Goal: Transaction & Acquisition: Purchase product/service

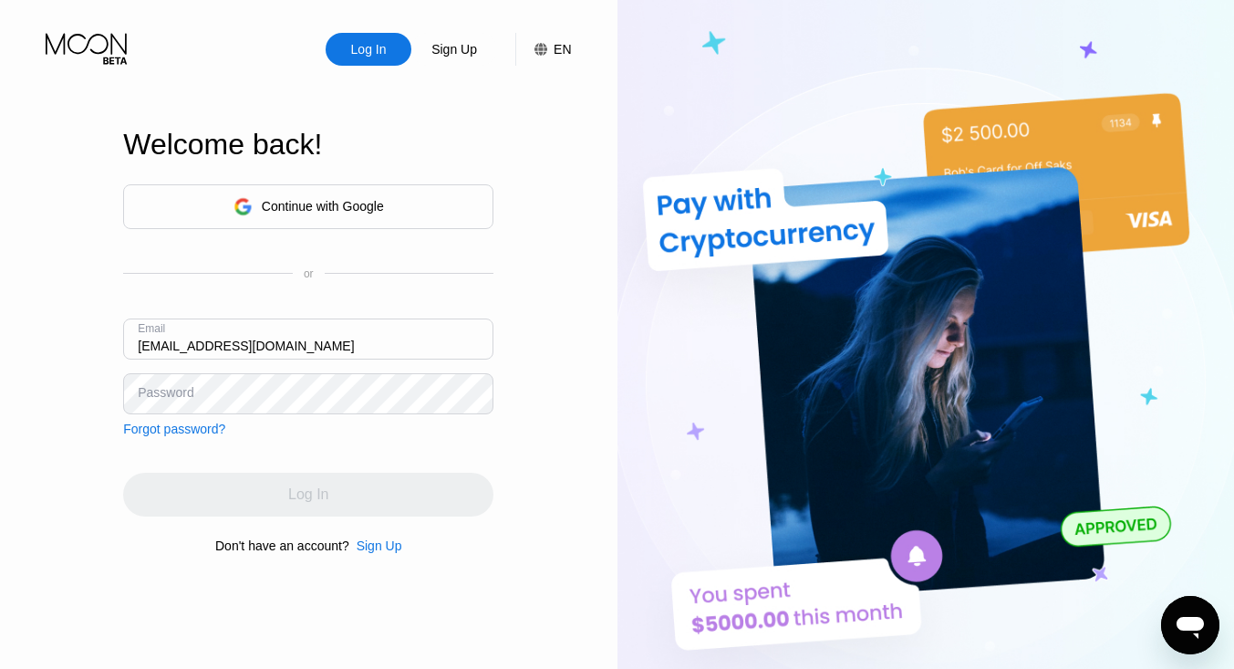
type input "[EMAIL_ADDRESS][DOMAIN_NAME]"
click at [250, 489] on div "Log In" at bounding box center [308, 494] width 370 height 44
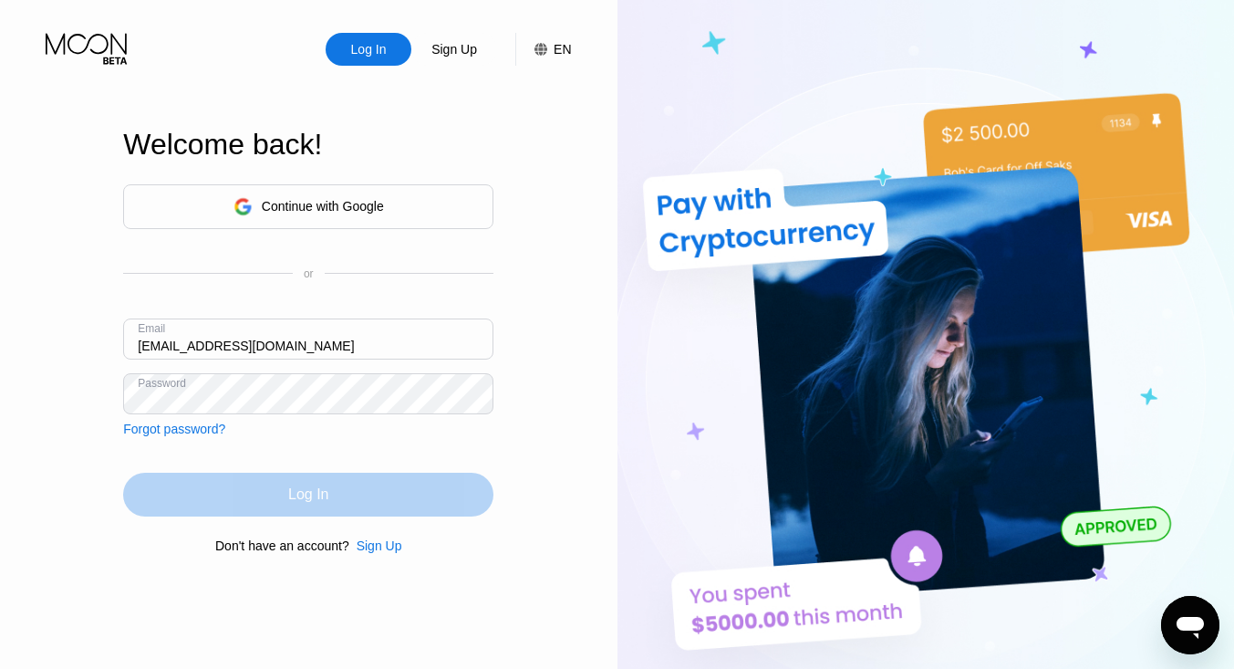
click at [262, 498] on div "Log In" at bounding box center [308, 494] width 370 height 44
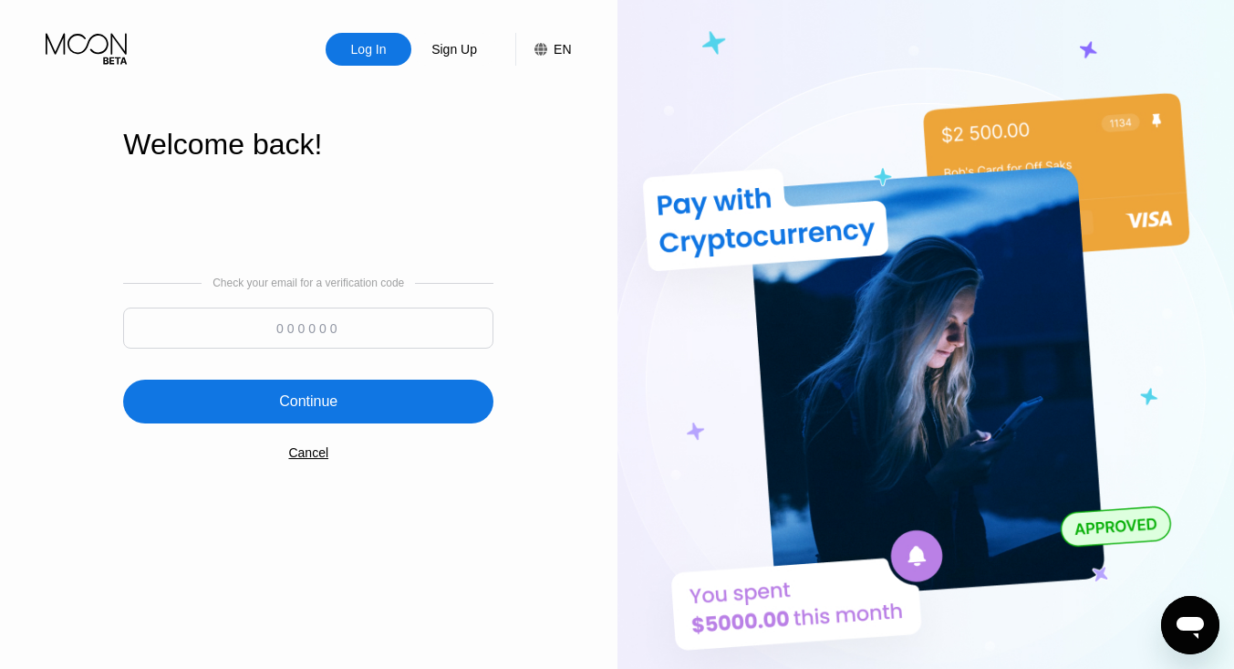
click at [228, 325] on input at bounding box center [308, 327] width 370 height 41
type input "231614"
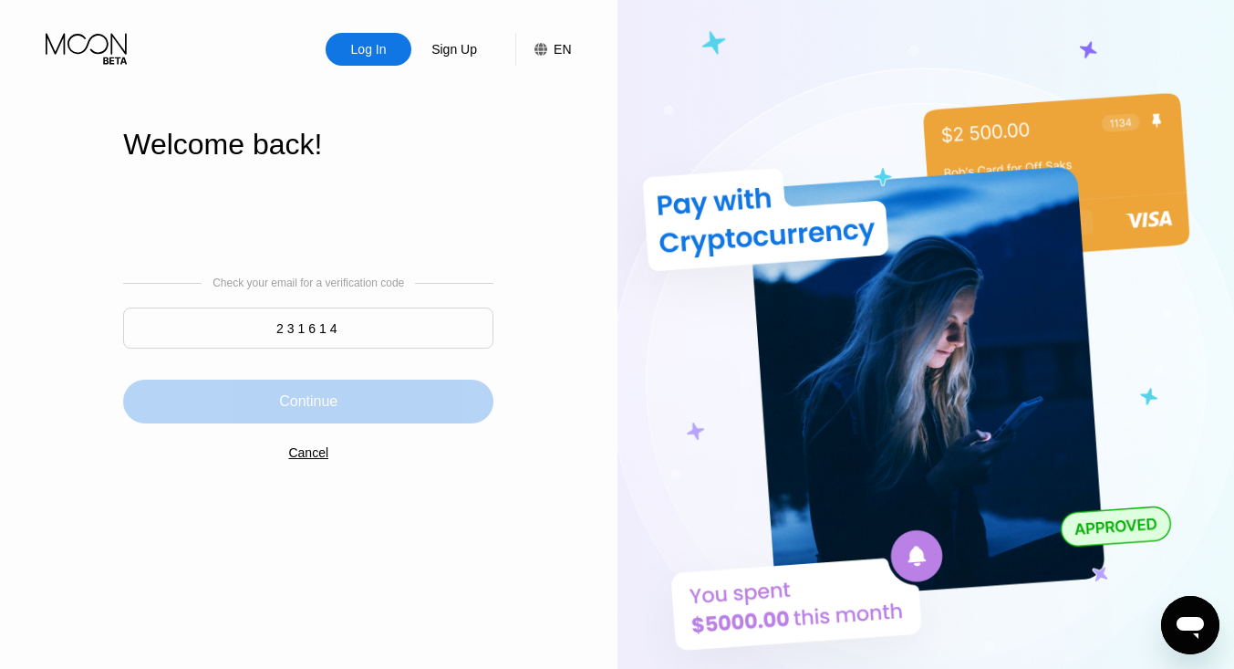
click at [290, 398] on div "Continue" at bounding box center [308, 401] width 58 height 18
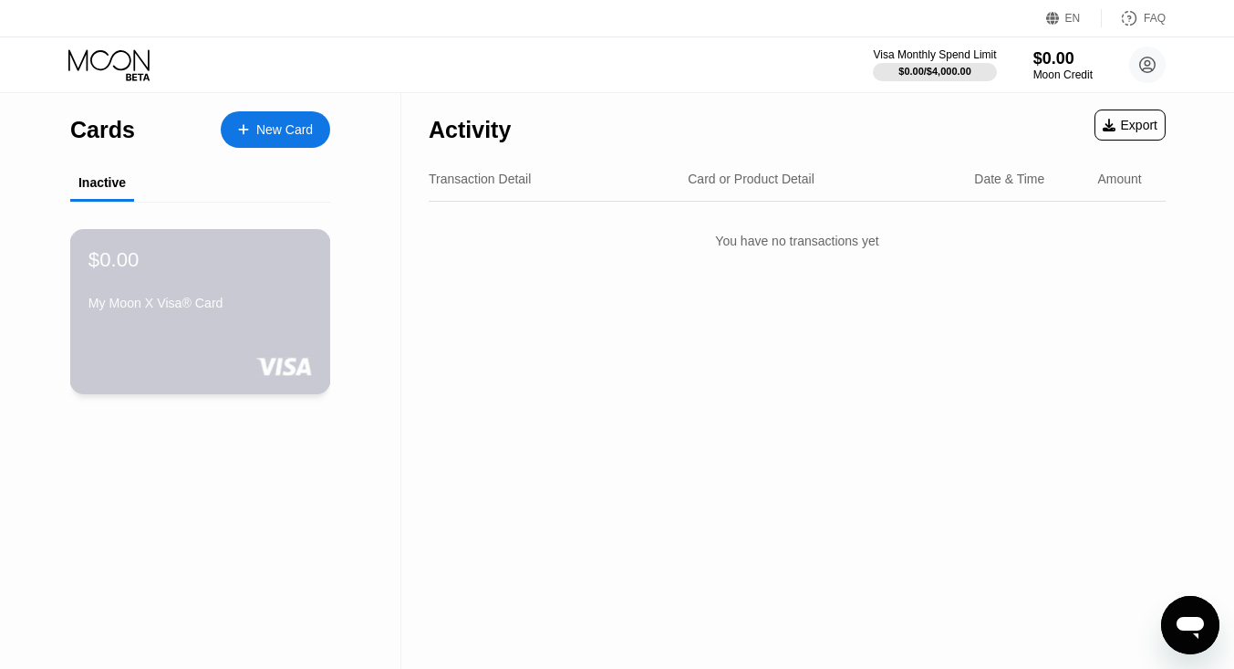
click at [263, 279] on div "$0.00 My Moon X Visa® Card" at bounding box center [199, 282] width 223 height 70
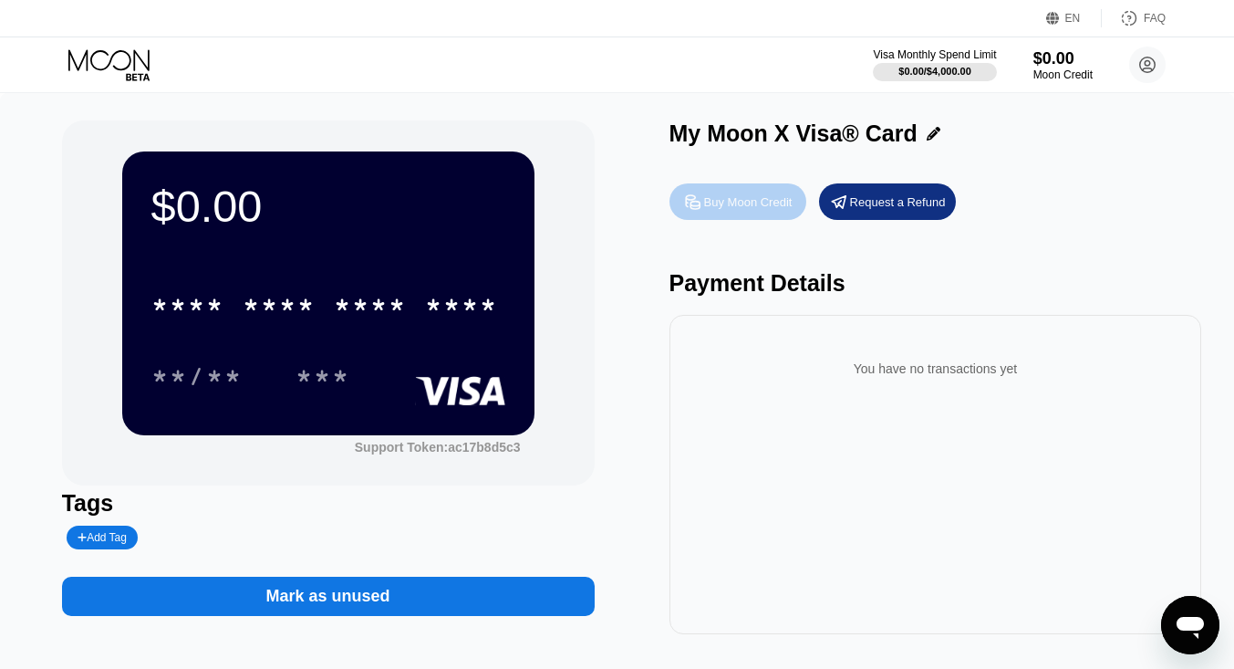
click at [753, 205] on div "Buy Moon Credit" at bounding box center [748, 202] width 88 height 16
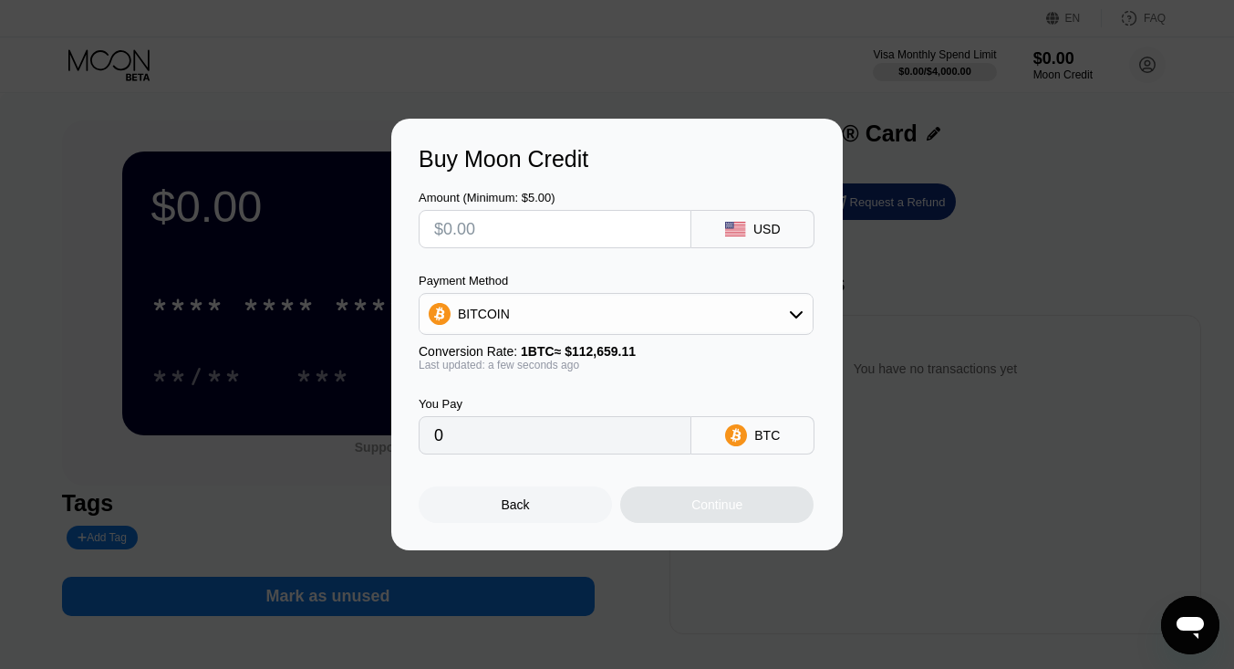
click at [617, 229] on input "text" at bounding box center [555, 229] width 242 height 36
type input "$77"
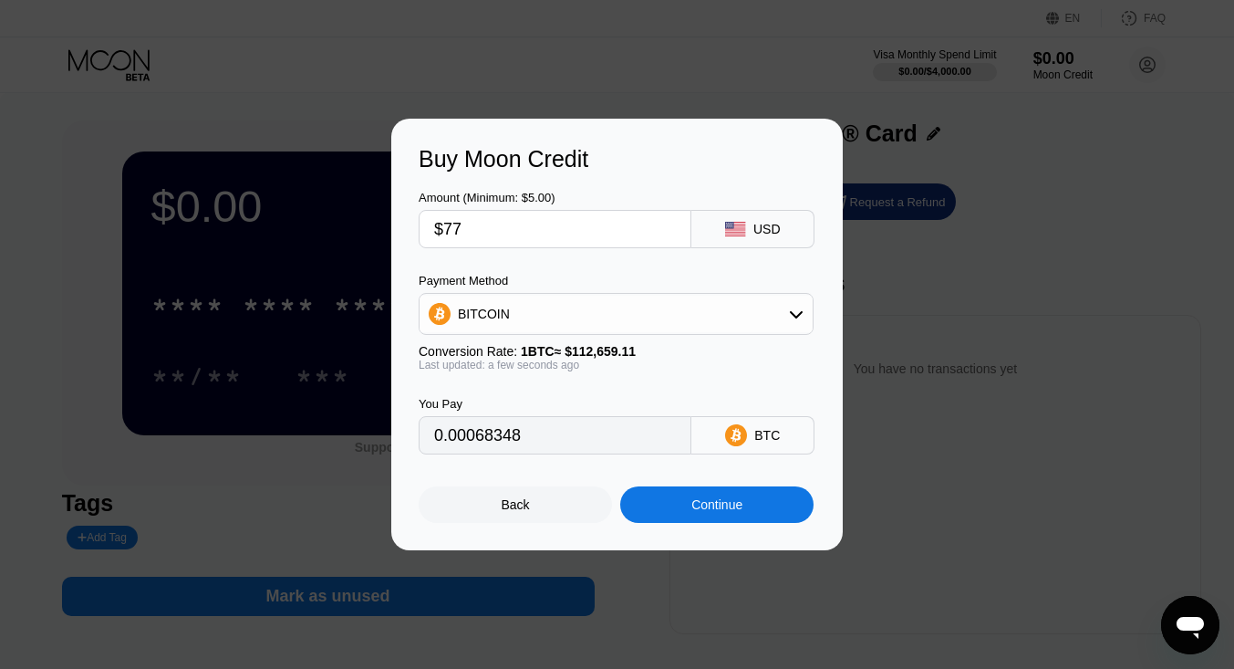
type input "0.00068348"
type input "$77"
type input "0.00068337"
click at [686, 511] on div "Continue" at bounding box center [716, 504] width 193 height 36
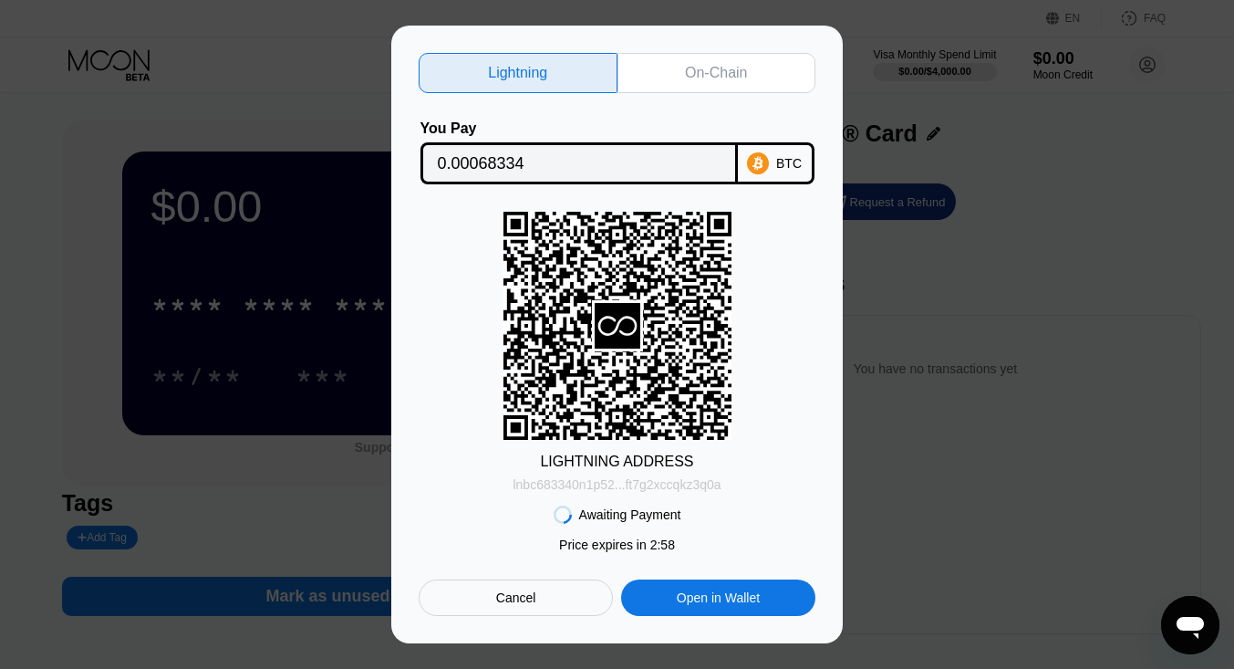
click at [614, 488] on div "lnbc683340n1p52...ft7g2xccqkz3q0a" at bounding box center [617, 484] width 208 height 15
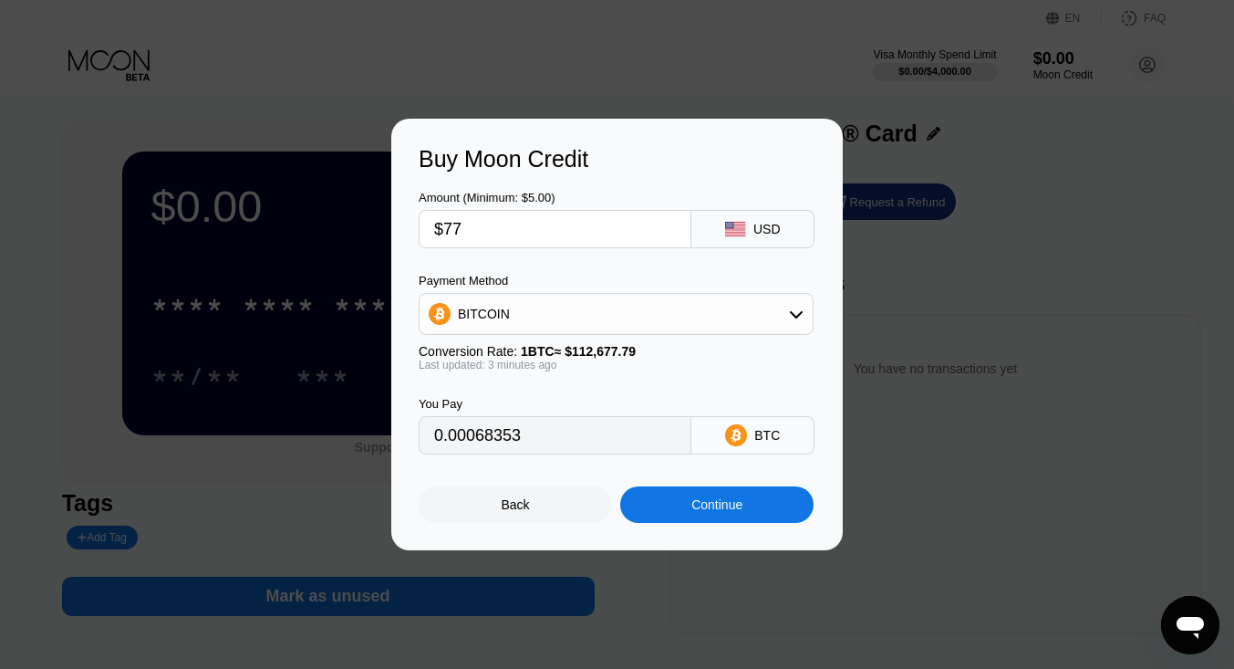
type input "0.00068353"
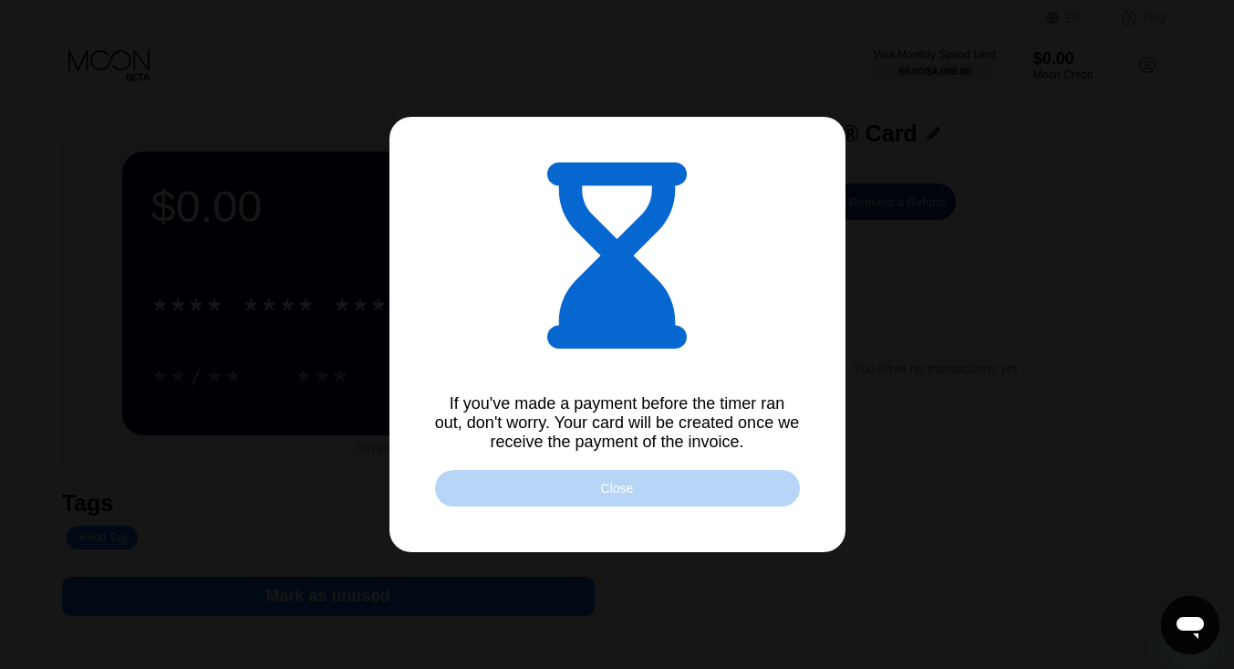
click at [612, 486] on div "Close" at bounding box center [617, 488] width 33 height 15
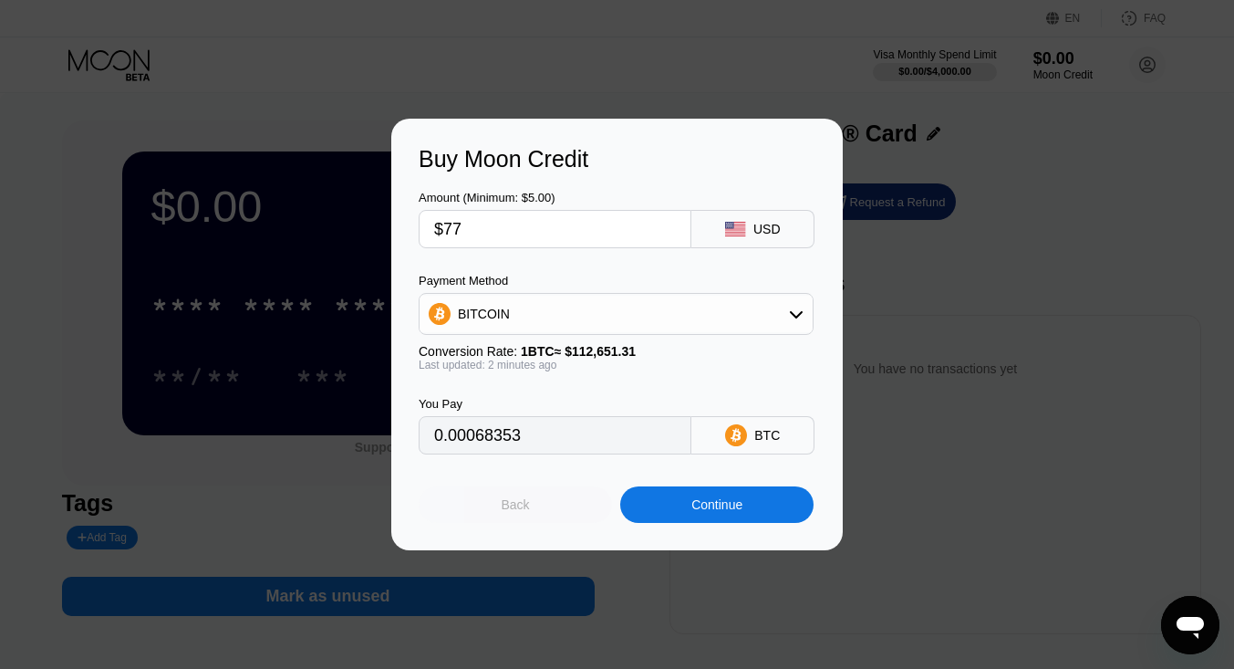
click at [494, 508] on div "Back" at bounding box center [515, 504] width 193 height 36
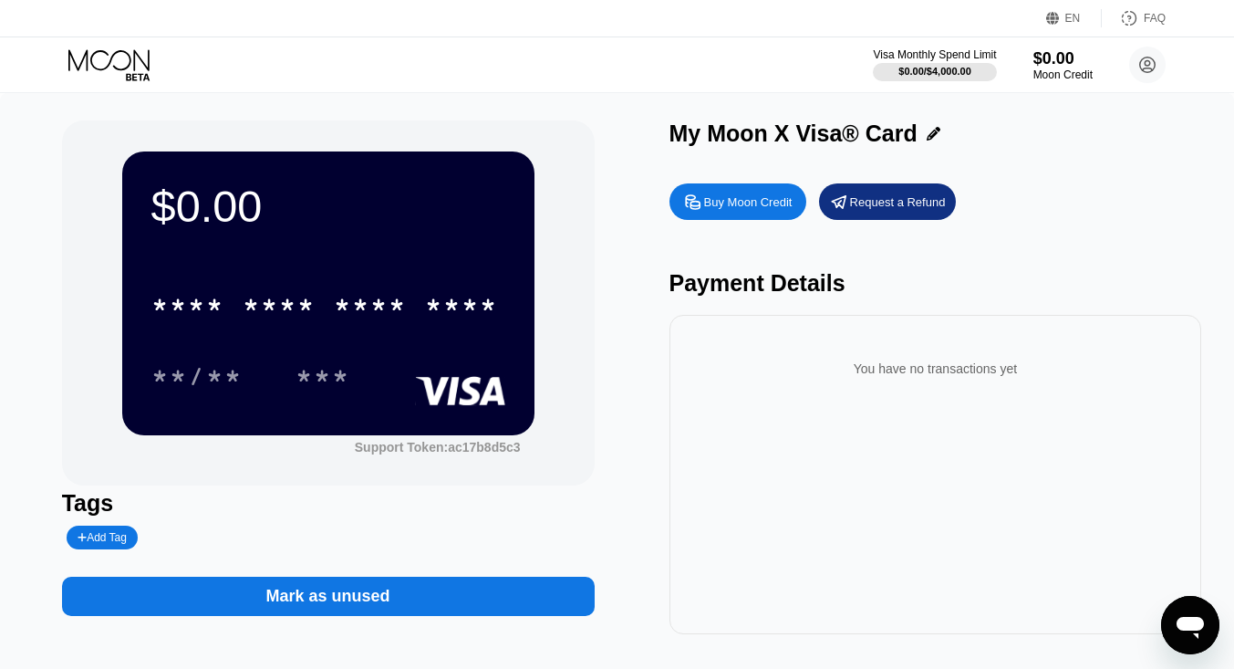
click at [350, 340] on div "* * * * * * * * * * * * **** **/** ***" at bounding box center [328, 322] width 354 height 108
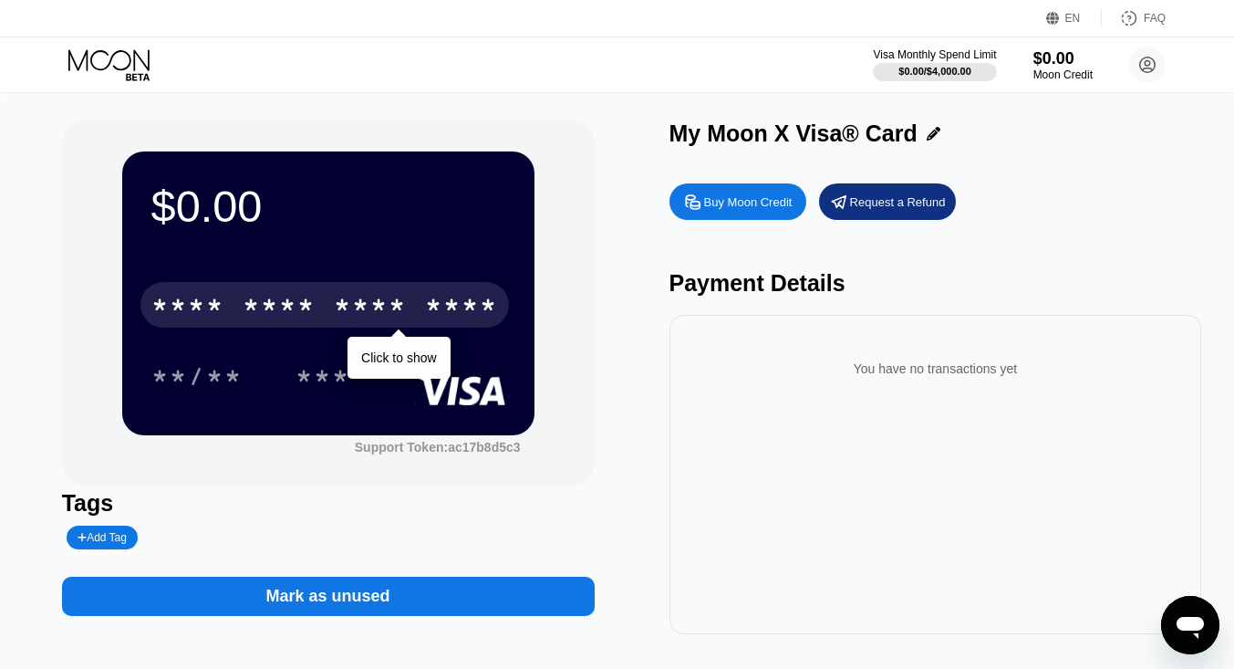
click at [369, 311] on div "* * * *" at bounding box center [370, 307] width 73 height 29
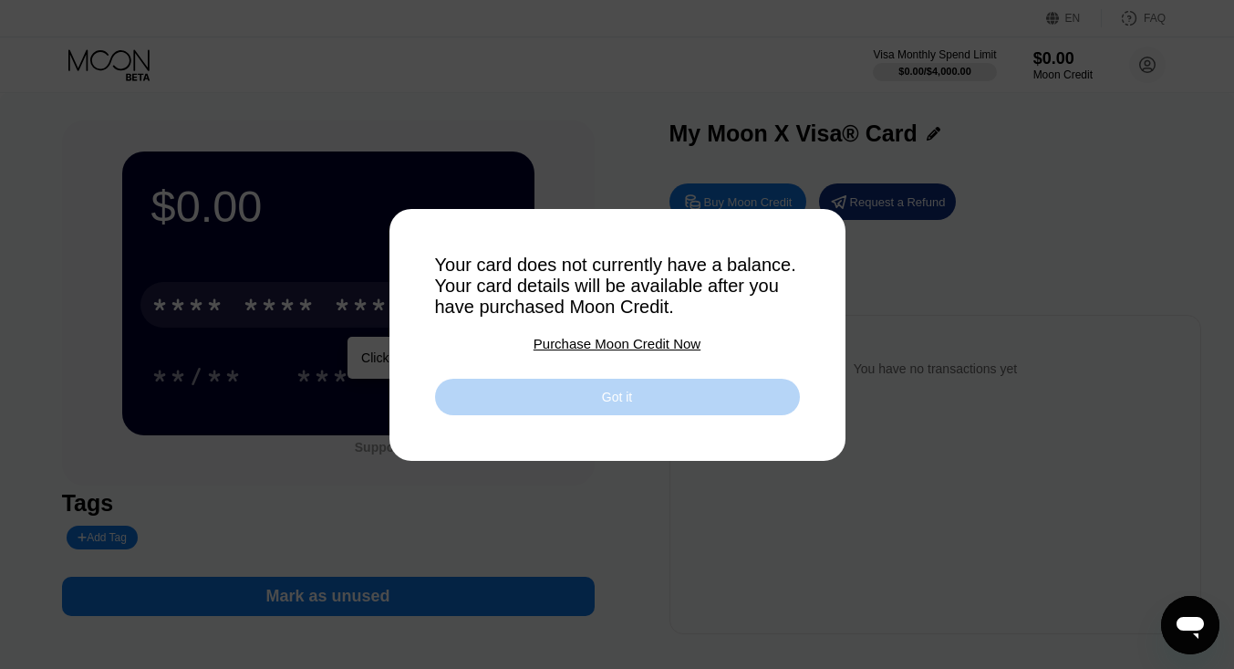
click at [538, 407] on div "Got it" at bounding box center [617, 397] width 365 height 36
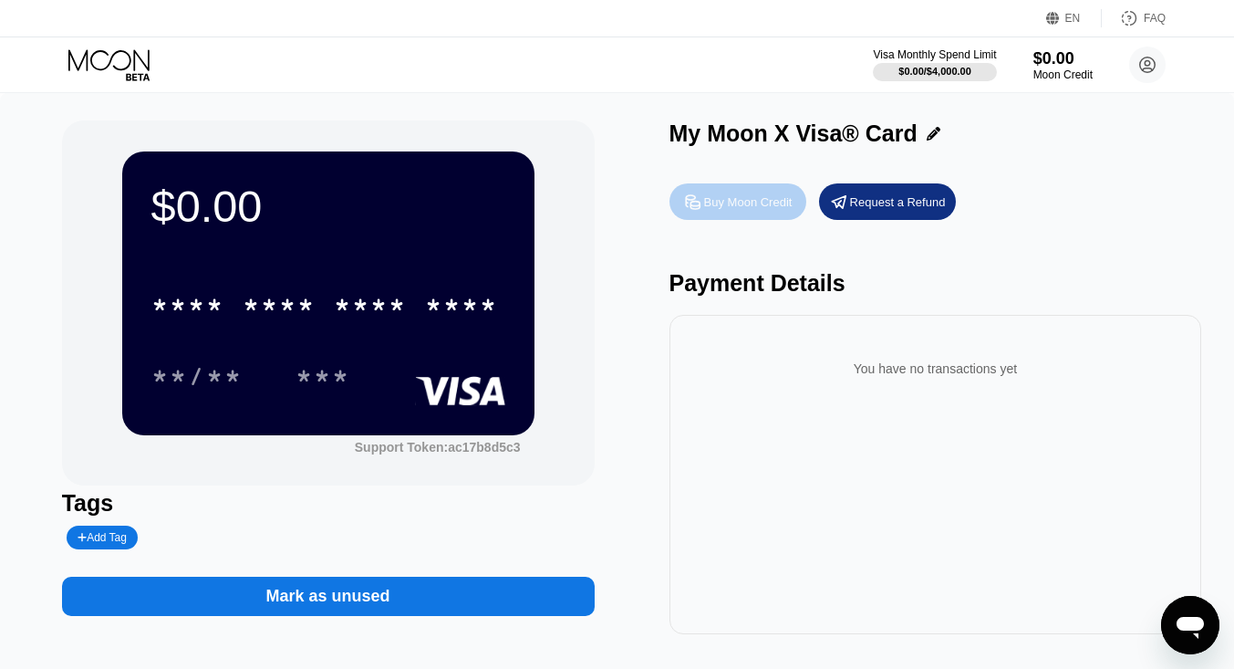
click at [771, 205] on div "Buy Moon Credit" at bounding box center [748, 202] width 88 height 16
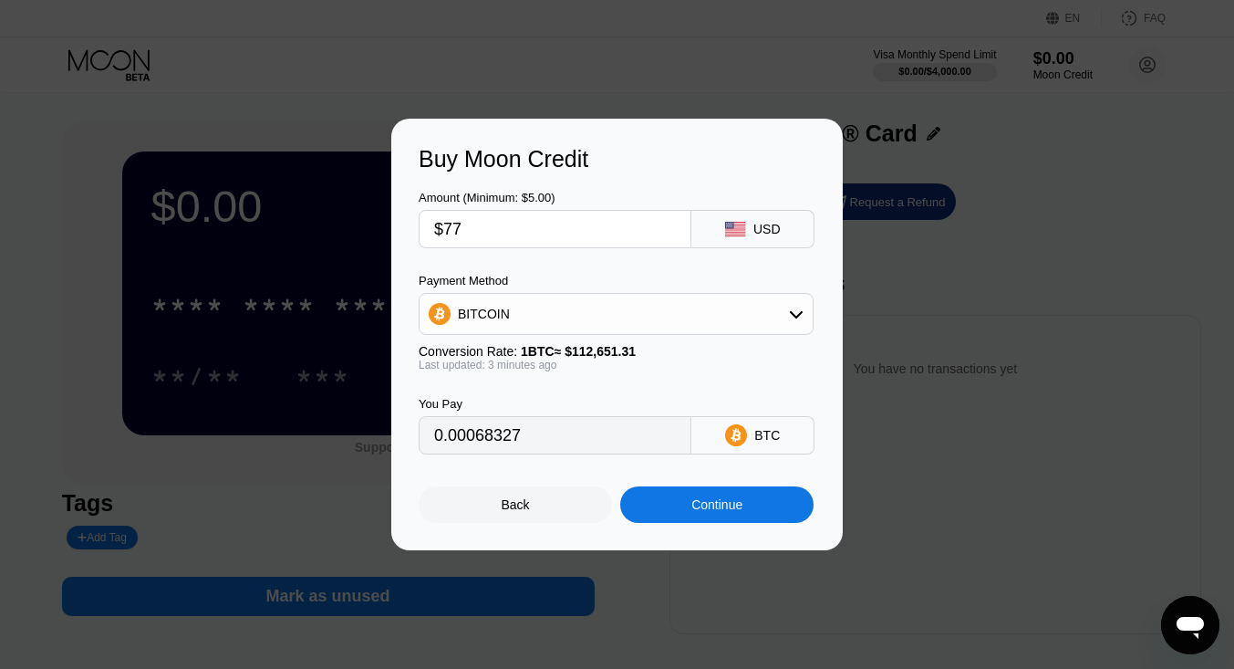
type input "0.00068327"
click at [463, 223] on input "$77" at bounding box center [555, 229] width 242 height 36
type input "$78"
type input "0.00069215"
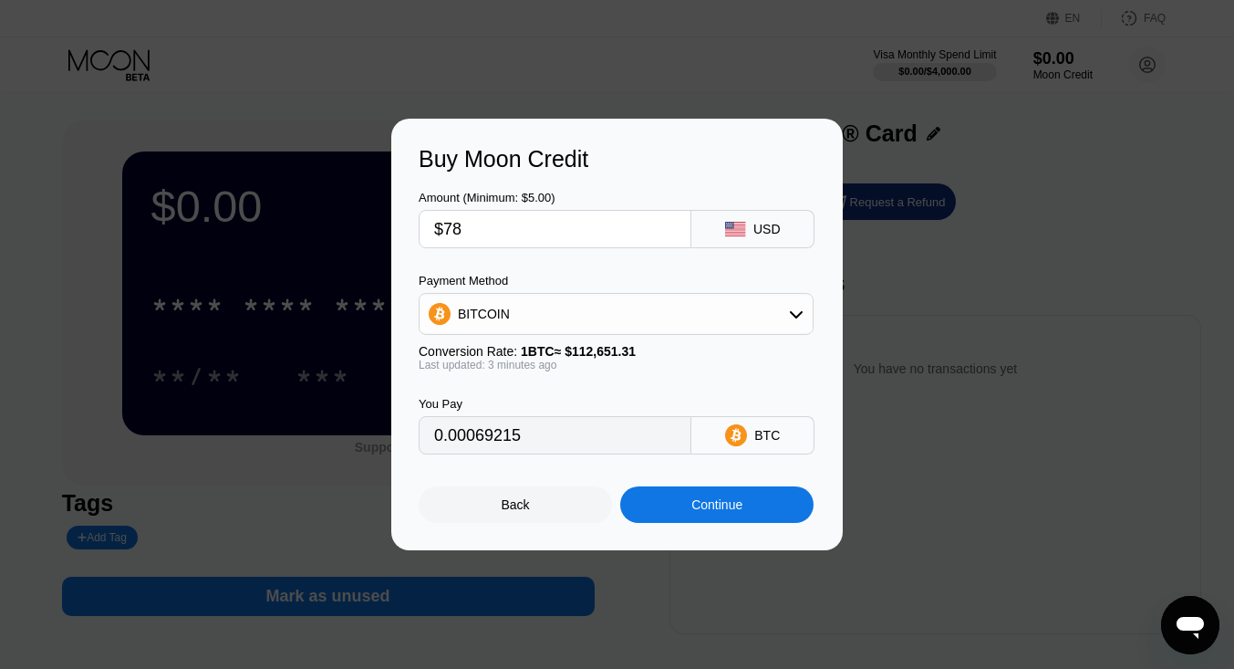
type input "$7"
type input "0.00006212"
type input "$78"
type input "0.00069215"
type input "$78"
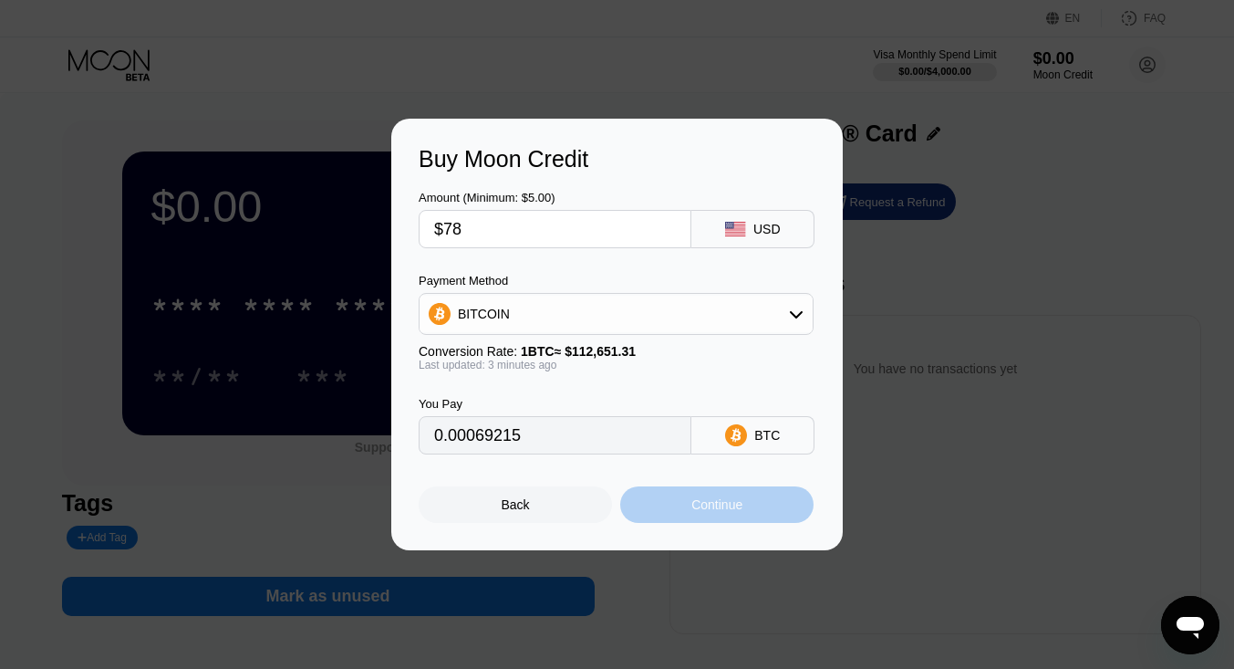
click at [677, 512] on div "Continue" at bounding box center [716, 504] width 193 height 36
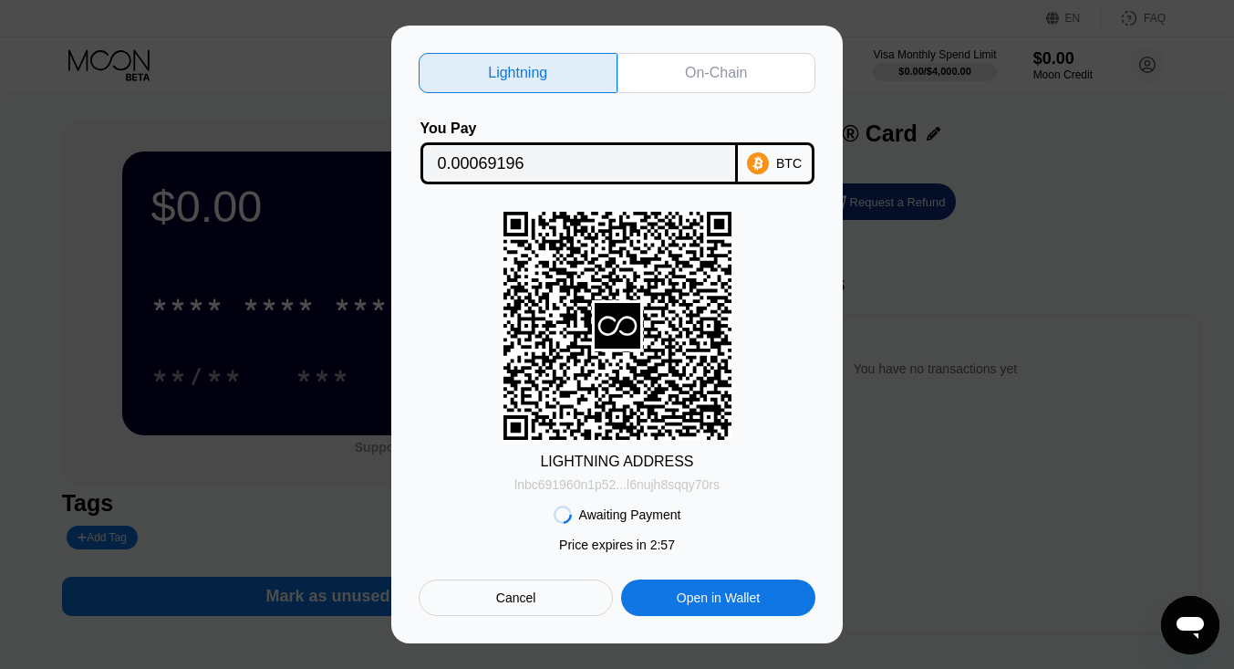
click at [643, 491] on div "lnbc691960n1p52...l6nujh8sqqy70rs" at bounding box center [616, 484] width 205 height 15
click at [556, 602] on div "Cancel" at bounding box center [516, 597] width 194 height 36
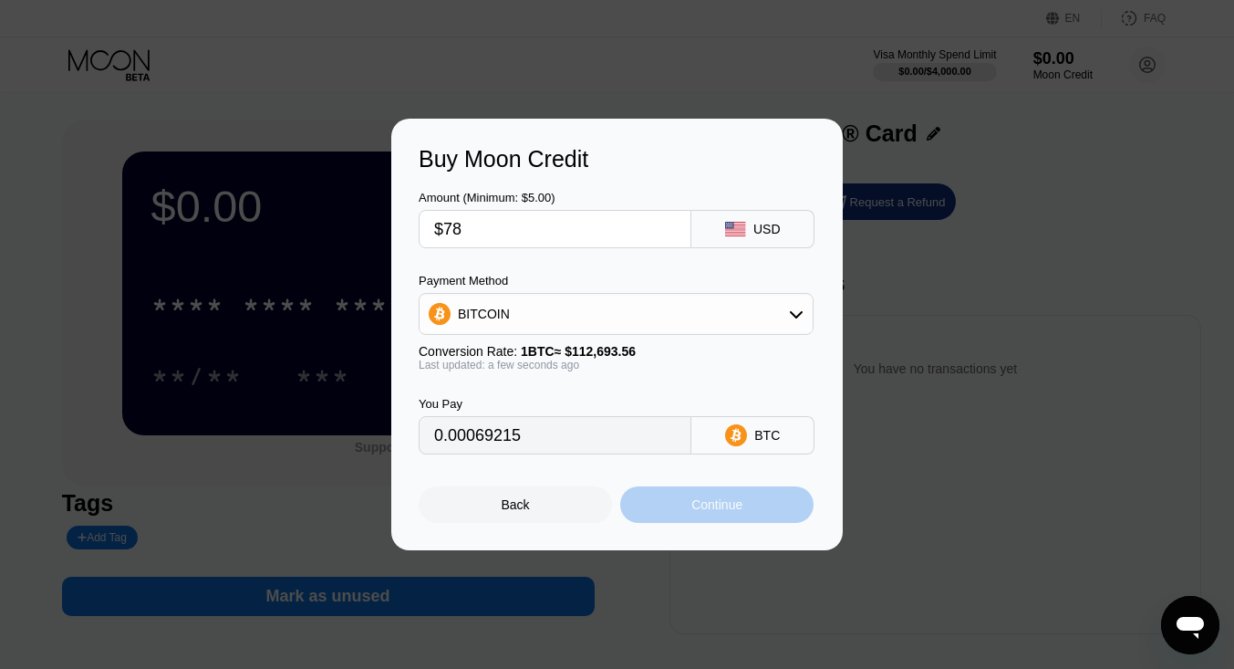
click at [701, 512] on div "Continue" at bounding box center [716, 504] width 51 height 15
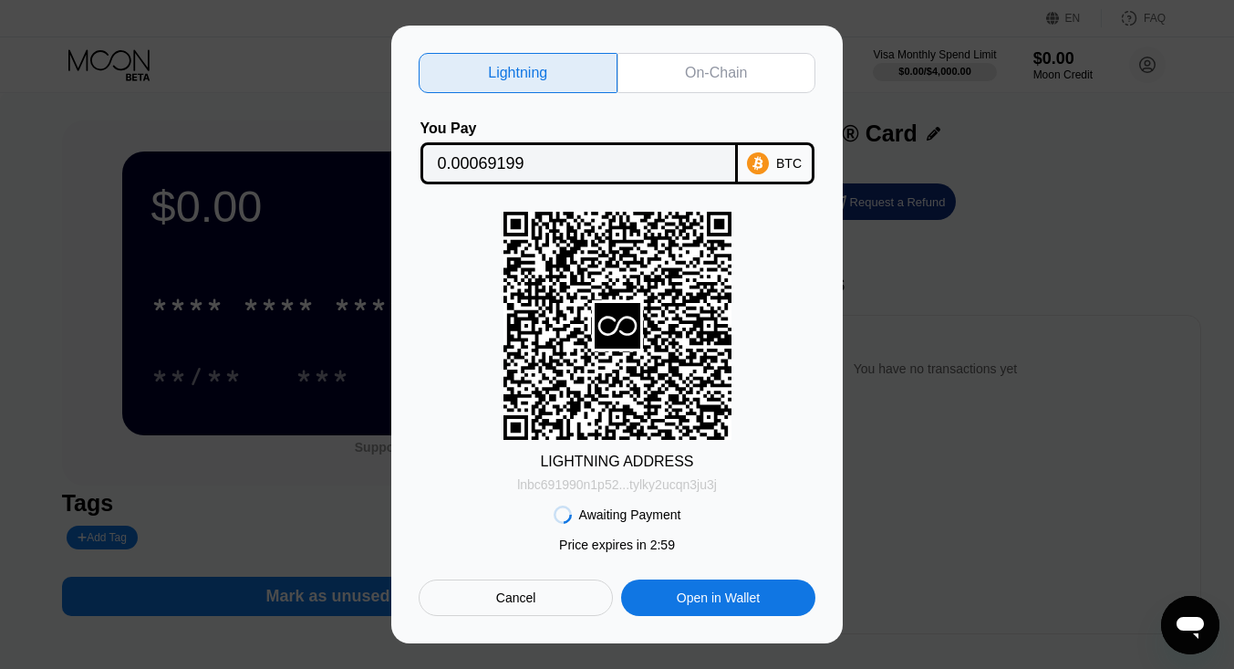
click at [676, 492] on div "lnbc691990n1p52...tylky2ucqn3ju3j" at bounding box center [617, 484] width 200 height 15
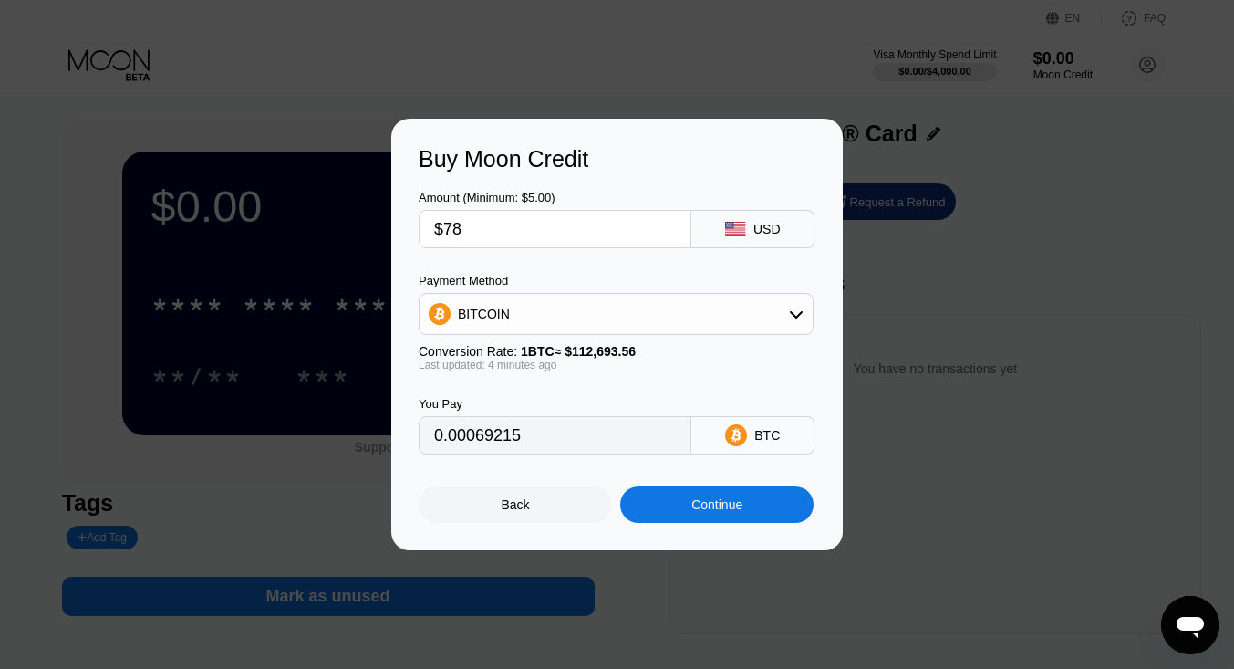
type input "0.00069229"
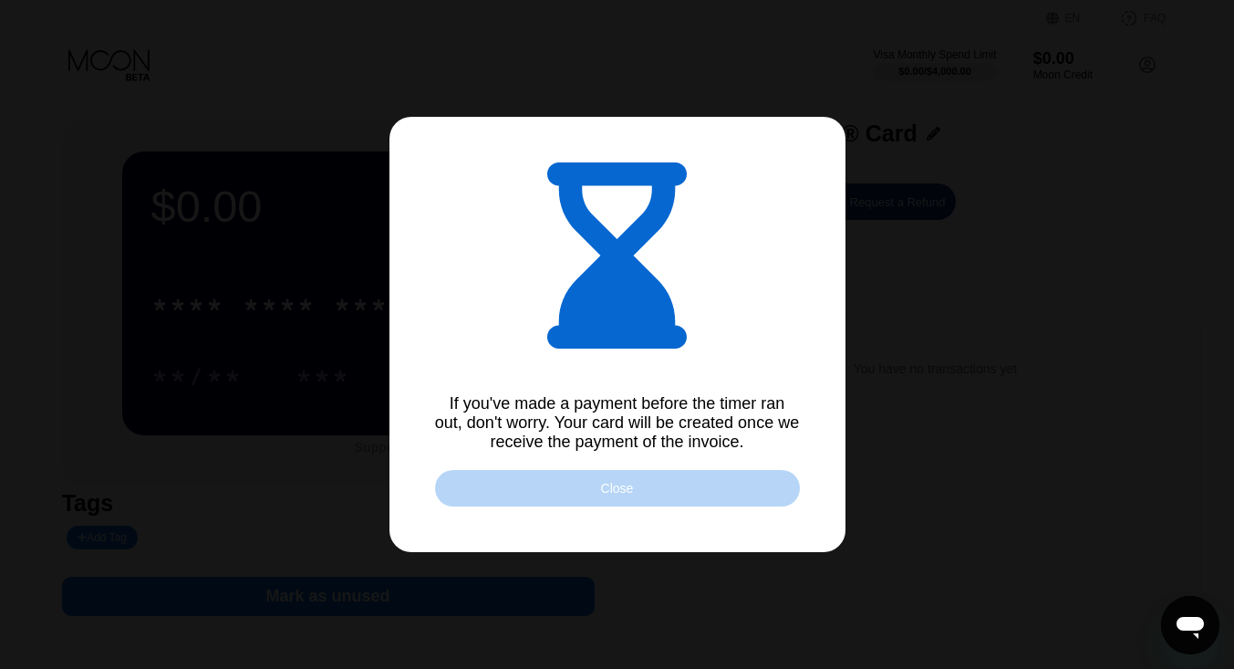
click at [652, 499] on div "Close" at bounding box center [617, 488] width 365 height 36
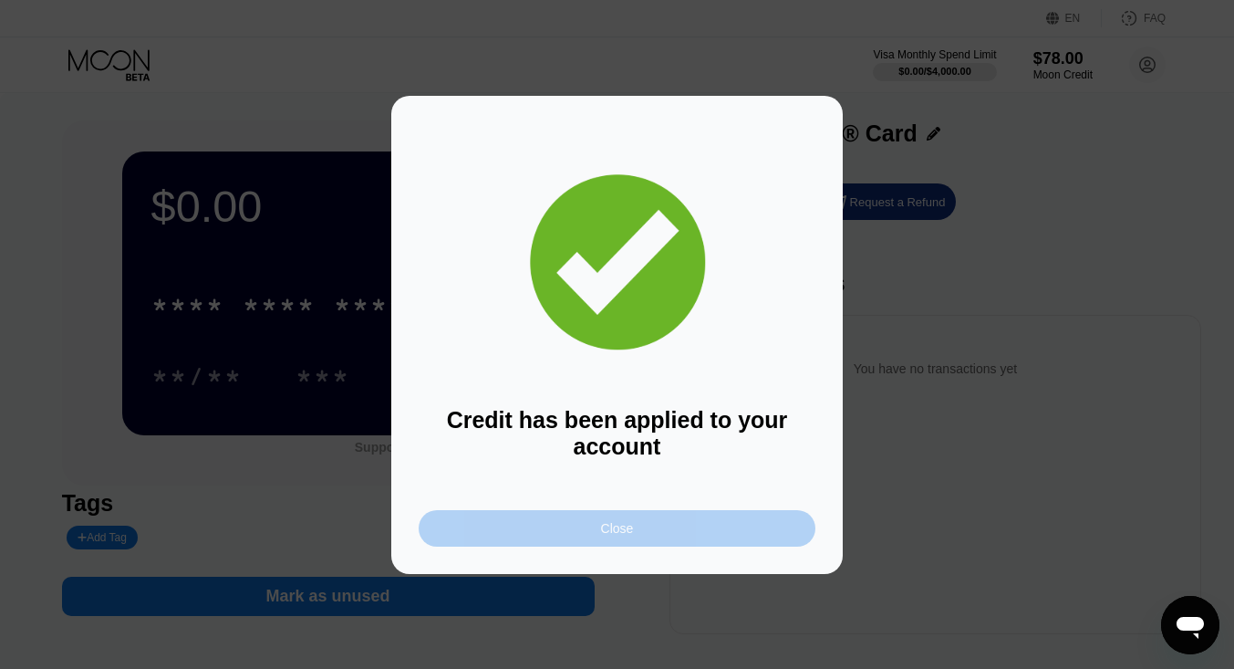
click at [622, 516] on div "Close" at bounding box center [617, 528] width 397 height 36
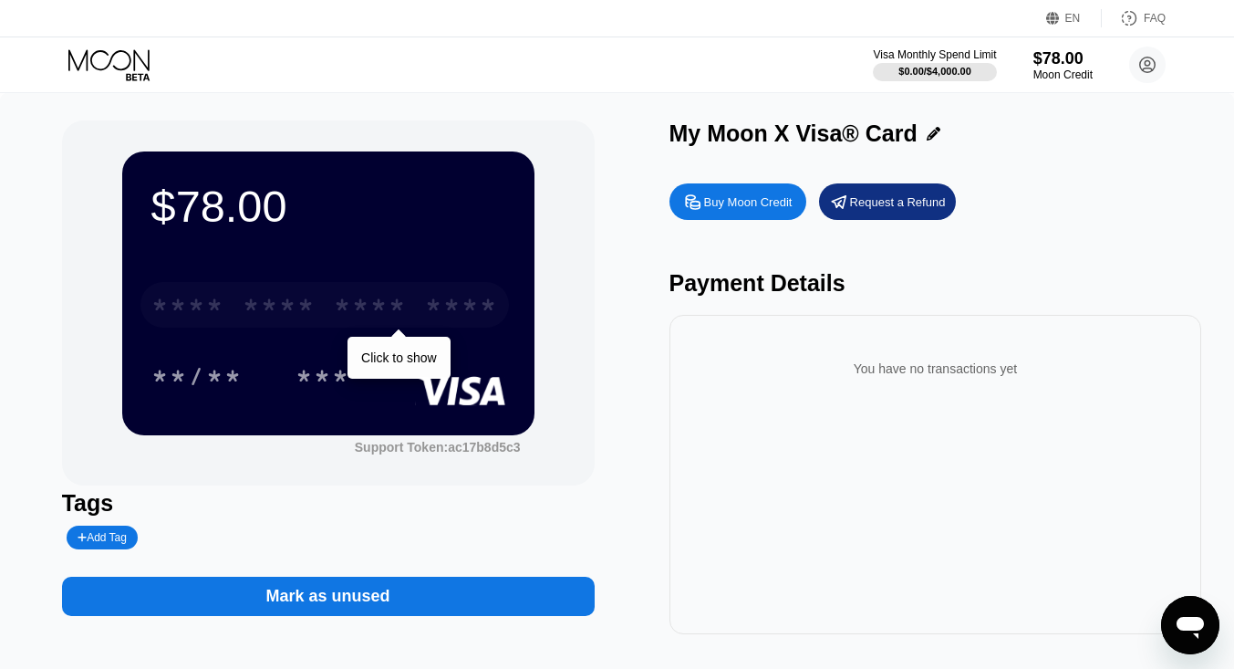
click at [373, 322] on div "* * * *" at bounding box center [370, 307] width 73 height 29
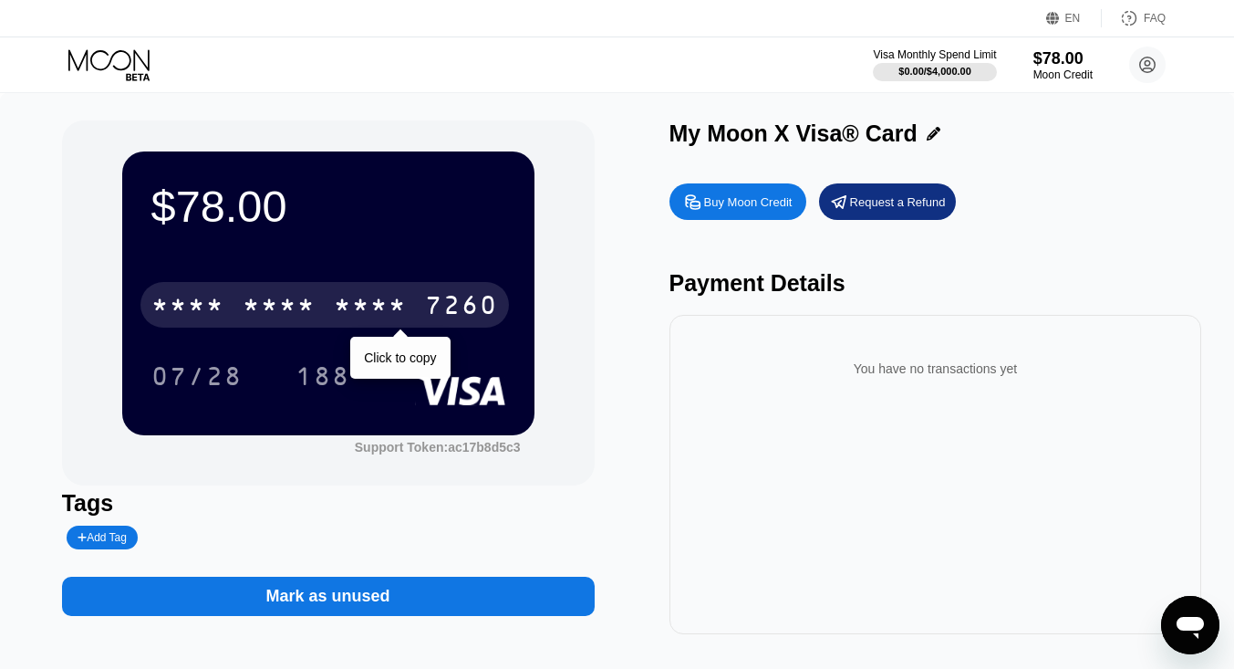
click at [373, 322] on div "* * * *" at bounding box center [370, 307] width 73 height 29
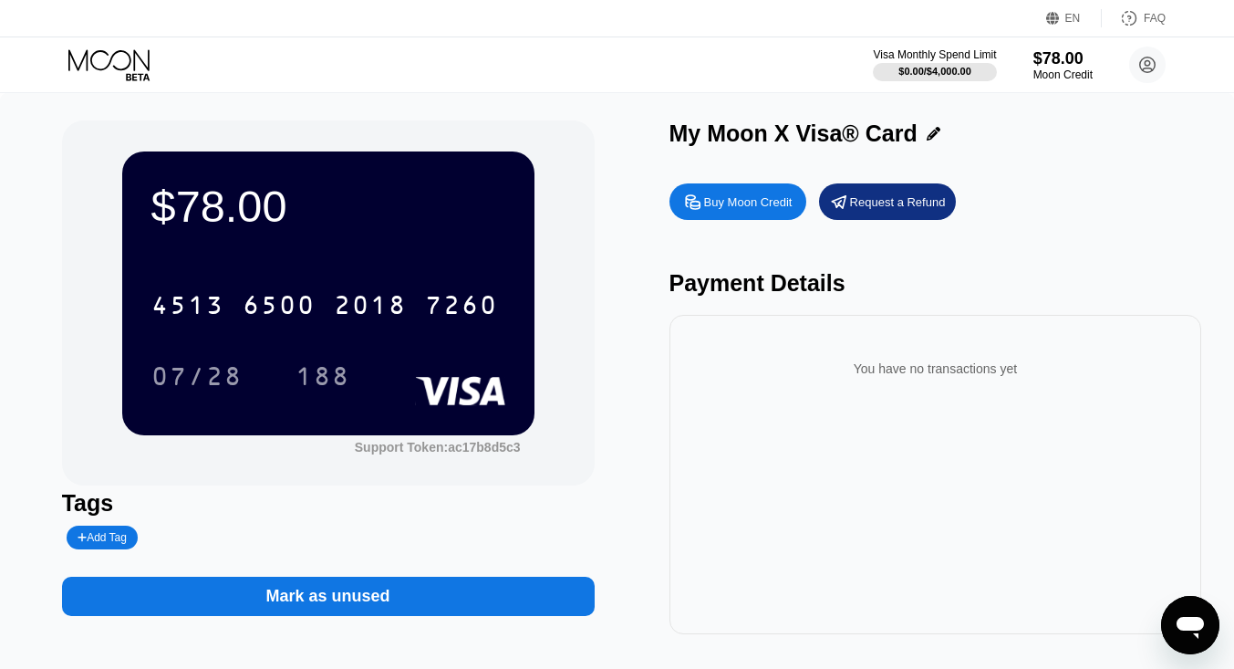
click at [242, 202] on div "$78.00" at bounding box center [328, 206] width 354 height 51
click at [696, 141] on div "My Moon X Visa® Card" at bounding box center [794, 133] width 248 height 26
click at [934, 130] on icon at bounding box center [934, 134] width 14 height 14
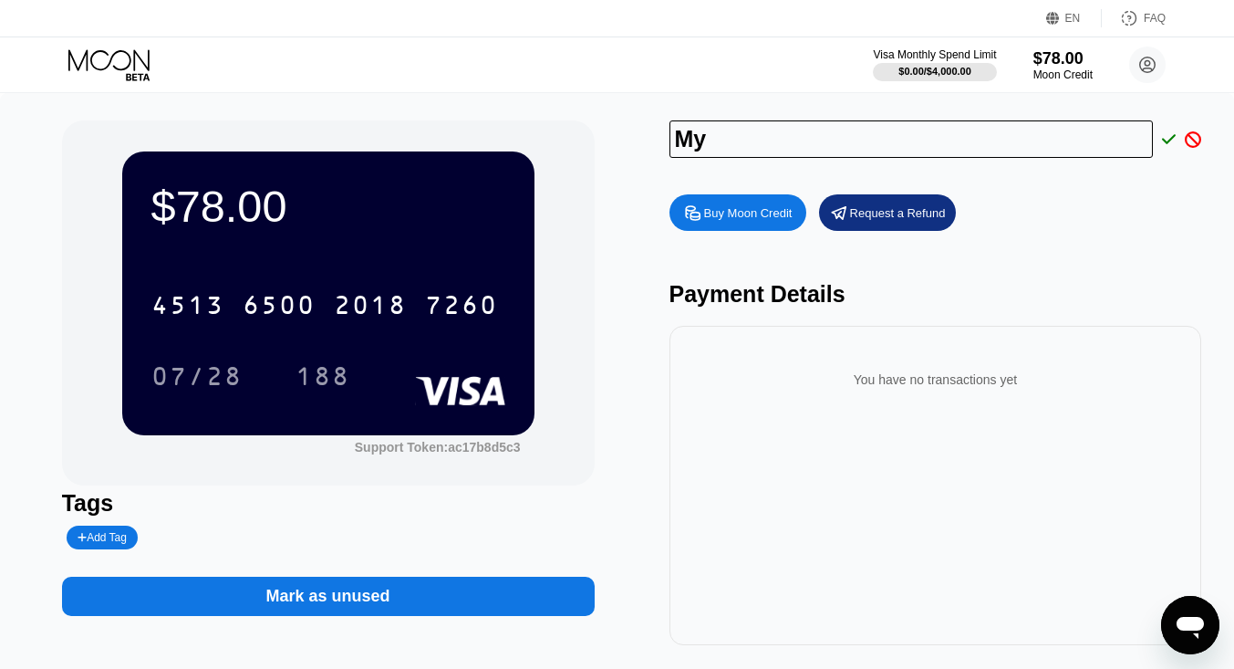
type input "M"
type input "[PERSON_NAME]"
click at [1170, 135] on icon at bounding box center [1169, 139] width 15 height 16
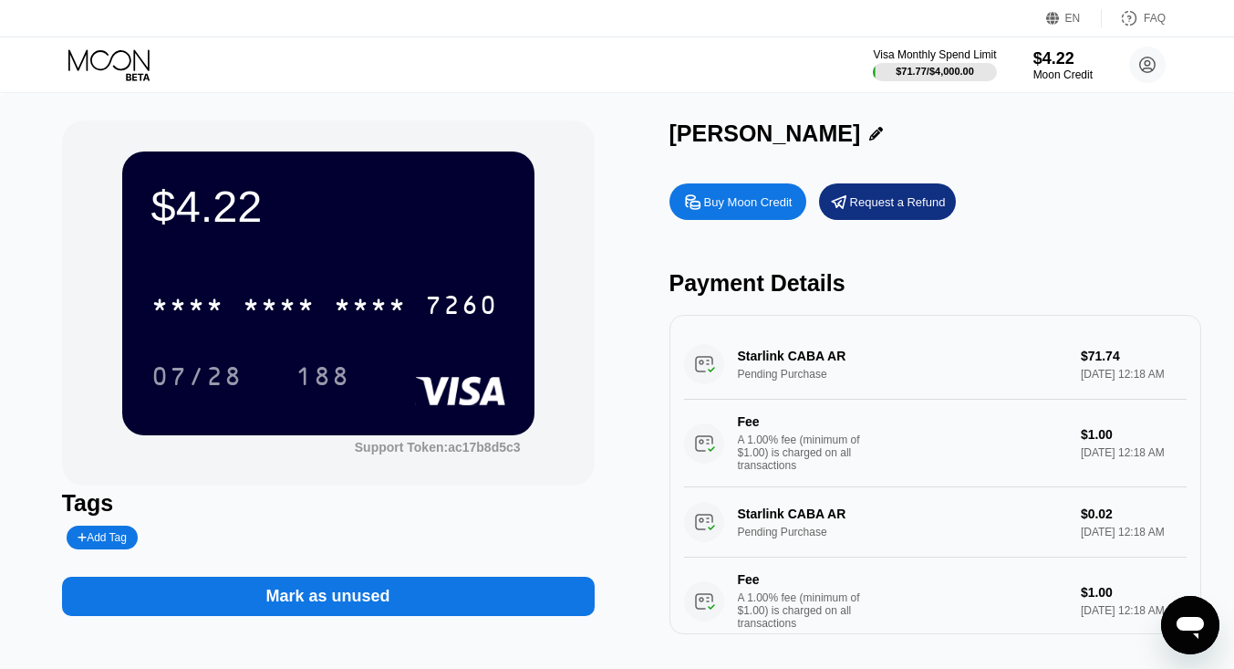
click at [291, 195] on div "$4.22" at bounding box center [328, 206] width 354 height 51
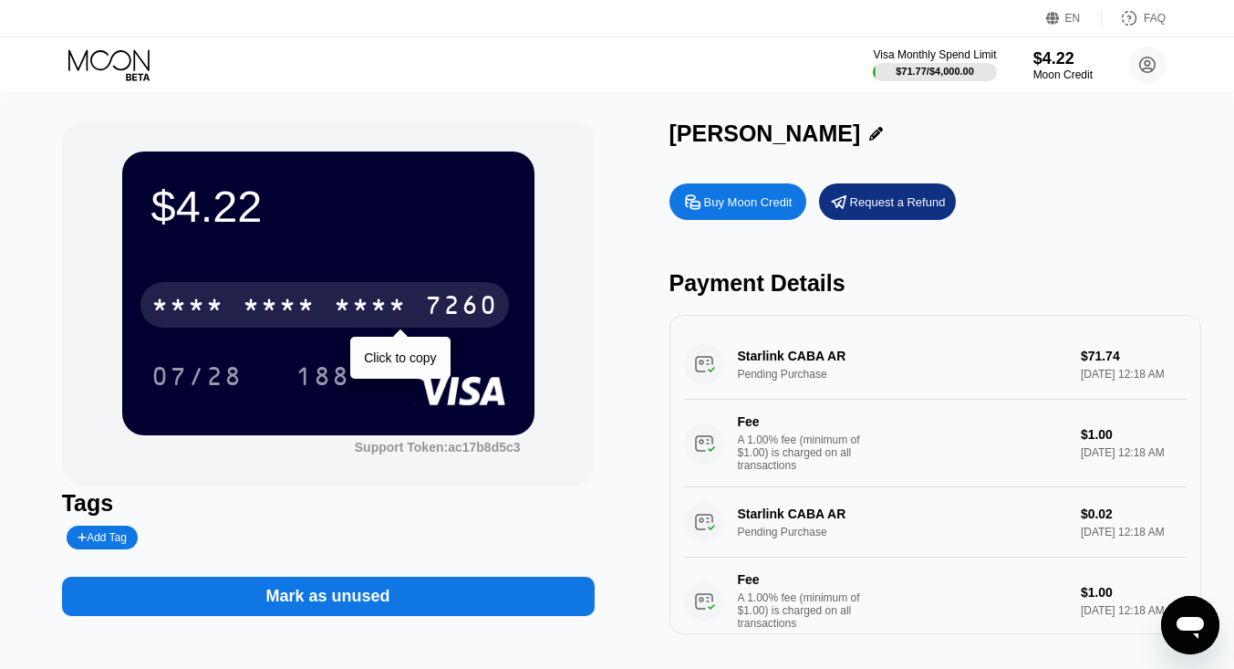
click at [324, 316] on div "* * * * * * * * * * * * 7260" at bounding box center [324, 305] width 369 height 46
